Goal: Task Accomplishment & Management: Use online tool/utility

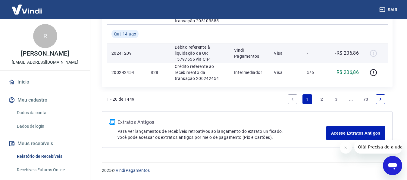
scroll to position [482, 0]
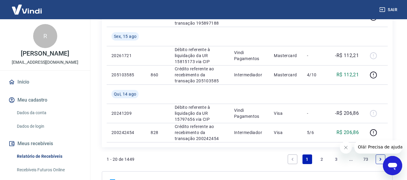
click at [321, 164] on link "2" at bounding box center [322, 160] width 10 height 10
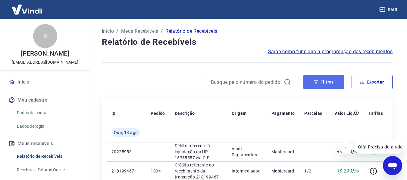
click at [336, 79] on button "Filtros" at bounding box center [323, 82] width 41 height 14
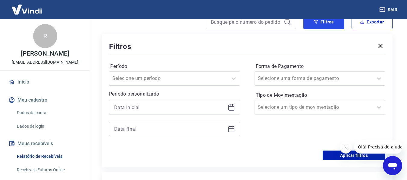
scroll to position [90, 0]
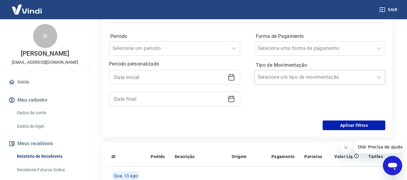
click at [291, 78] on input "Tipo de Movimentação" at bounding box center [288, 77] width 61 height 7
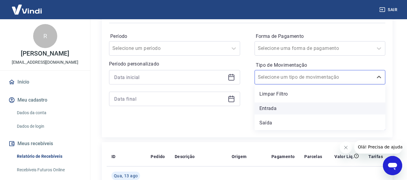
click at [284, 114] on div "Entrada" at bounding box center [319, 109] width 131 height 12
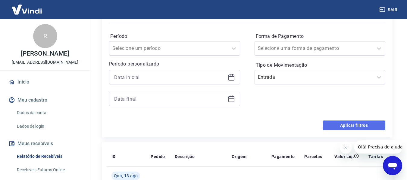
click at [356, 129] on button "Aplicar filtros" at bounding box center [353, 126] width 63 height 10
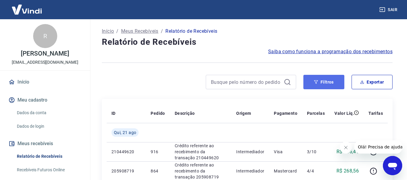
click at [319, 85] on button "Filtros" at bounding box center [323, 82] width 41 height 14
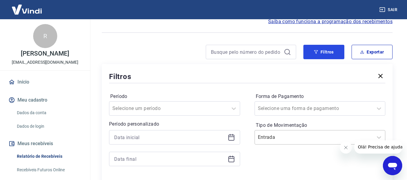
scroll to position [60, 0]
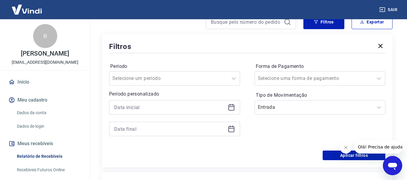
click at [229, 109] on icon at bounding box center [231, 107] width 7 height 7
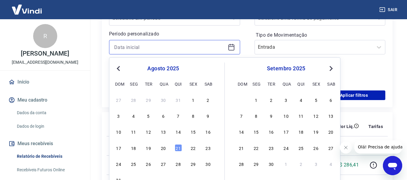
scroll to position [151, 0]
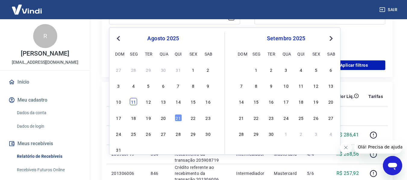
click at [136, 103] on div "11" at bounding box center [133, 101] width 7 height 7
type input "11/08/2025"
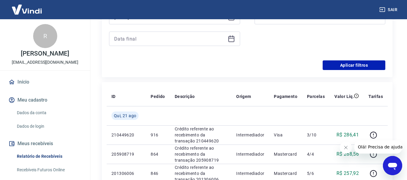
scroll to position [90, 0]
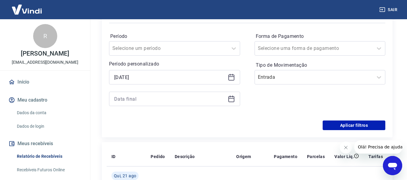
click at [232, 98] on icon at bounding box center [231, 98] width 6 height 1
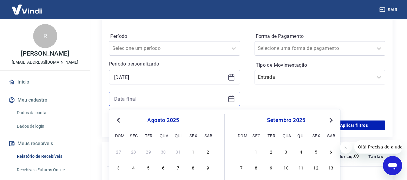
scroll to position [151, 0]
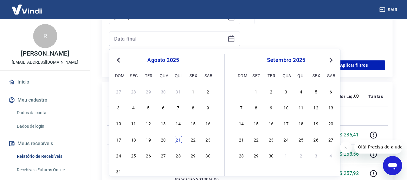
click at [177, 139] on div "21" at bounding box center [178, 139] width 7 height 7
type input "[DATE]"
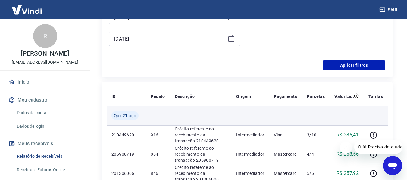
scroll to position [90, 0]
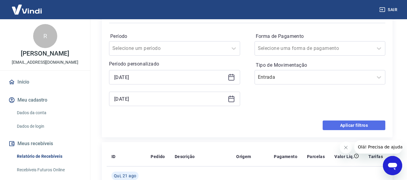
click at [363, 127] on button "Aplicar filtros" at bounding box center [353, 126] width 63 height 10
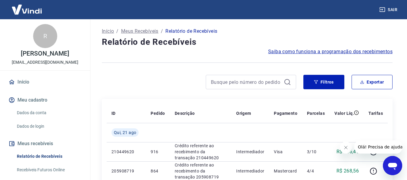
click at [347, 148] on icon "Fechar mensagem da empresa" at bounding box center [345, 147] width 5 height 5
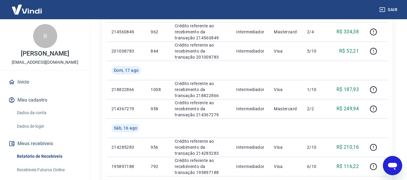
scroll to position [17, 0]
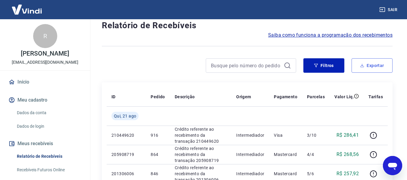
click at [358, 71] on button "Exportar" at bounding box center [371, 65] width 41 height 14
type input "11/08/2025"
type input "[DATE]"
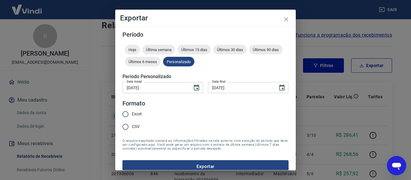
click at [135, 116] on span "Excel" at bounding box center [137, 114] width 10 height 6
click at [132, 116] on input "Excel" at bounding box center [125, 114] width 13 height 13
radio input "true"
click at [172, 163] on button "Exportar" at bounding box center [206, 166] width 166 height 13
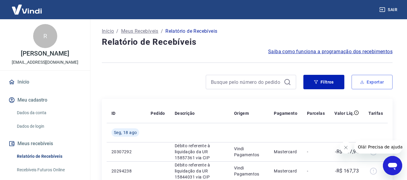
click at [369, 81] on button "Exportar" at bounding box center [371, 82] width 41 height 14
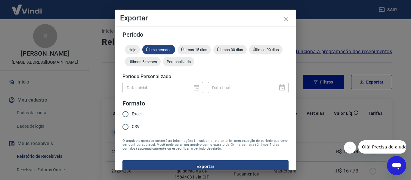
click at [137, 114] on span "Excel" at bounding box center [137, 114] width 10 height 6
click at [132, 114] on input "Excel" at bounding box center [125, 114] width 13 height 13
radio input "true"
click at [312, 61] on div "Exportar Período Hoje Última semana Últimos 15 dias Últimos 30 dias Últimos 90 …" at bounding box center [205, 90] width 411 height 180
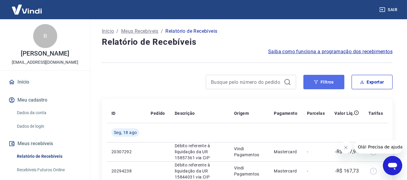
click at [325, 81] on button "Filtros" at bounding box center [323, 82] width 41 height 14
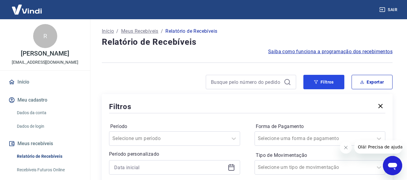
scroll to position [60, 0]
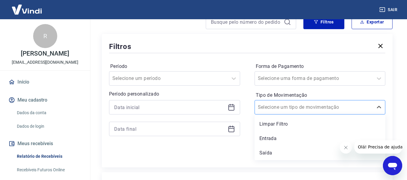
click at [287, 113] on div "Selecione um tipo de movimentação" at bounding box center [314, 107] width 118 height 11
click at [280, 142] on div "Entrada" at bounding box center [319, 139] width 131 height 12
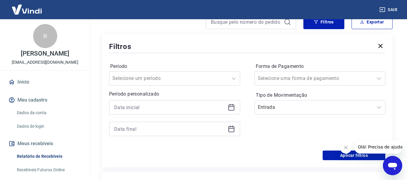
click at [280, 142] on div "Forma de Pagamento Selecione uma forma de pagamento Tipo de Movimentação Entrada" at bounding box center [319, 103] width 131 height 82
click at [182, 77] on div at bounding box center [168, 78] width 112 height 8
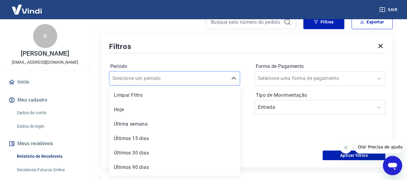
click at [181, 82] on div at bounding box center [168, 78] width 112 height 8
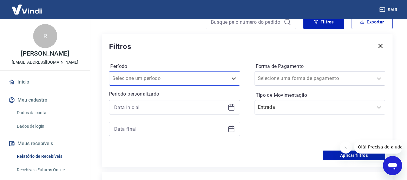
click at [229, 102] on div at bounding box center [174, 107] width 131 height 14
click at [230, 107] on icon at bounding box center [231, 107] width 6 height 1
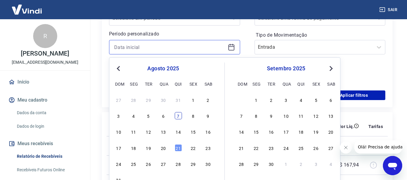
scroll to position [151, 0]
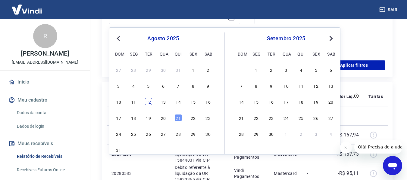
click at [148, 101] on div "12" at bounding box center [148, 101] width 7 height 7
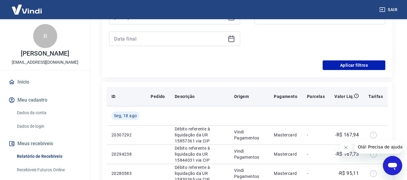
type input "[DATE]"
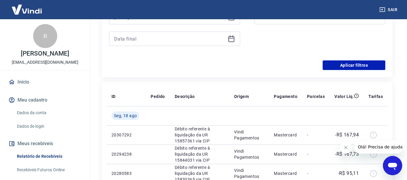
click at [228, 42] on icon at bounding box center [231, 38] width 7 height 7
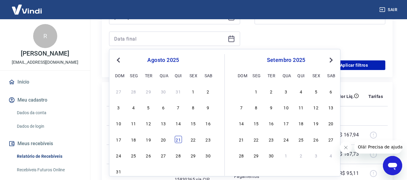
click at [179, 141] on div "21" at bounding box center [178, 139] width 7 height 7
type input "[DATE]"
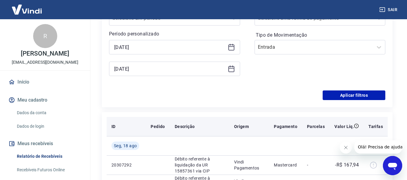
scroll to position [90, 0]
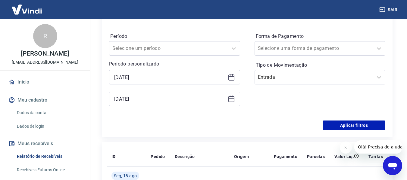
click at [364, 131] on div "Filtros Período Selecione um período Período personalizado Selected date: [DATE…" at bounding box center [247, 71] width 290 height 134
drag, startPoint x: 363, startPoint y: 124, endPoint x: 4, endPoint y: 3, distance: 379.1
click at [363, 124] on button "Aplicar filtros" at bounding box center [353, 126] width 63 height 10
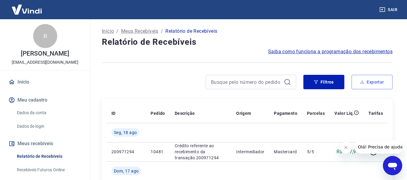
click at [363, 83] on icon "button" at bounding box center [362, 82] width 4 height 4
type input "[DATE]"
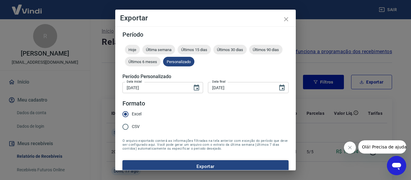
click at [169, 166] on button "Exportar" at bounding box center [206, 166] width 166 height 13
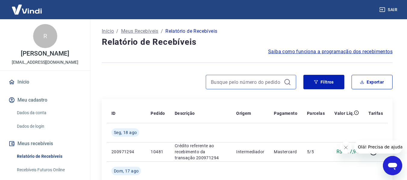
click at [249, 84] on input at bounding box center [246, 82] width 70 height 9
paste input "195327025"
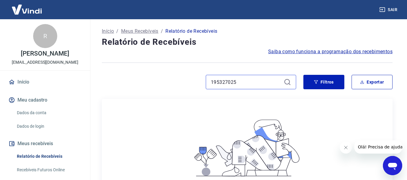
type input "195327025"
